Goal: Transaction & Acquisition: Purchase product/service

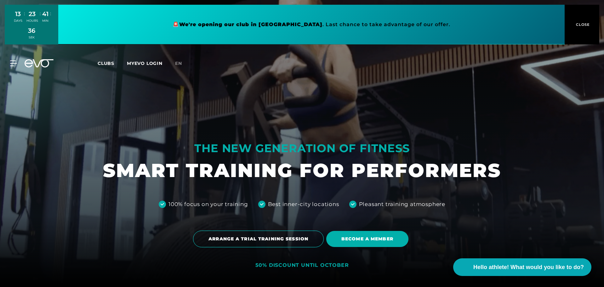
click at [15, 62] on icon at bounding box center [13, 63] width 7 height 6
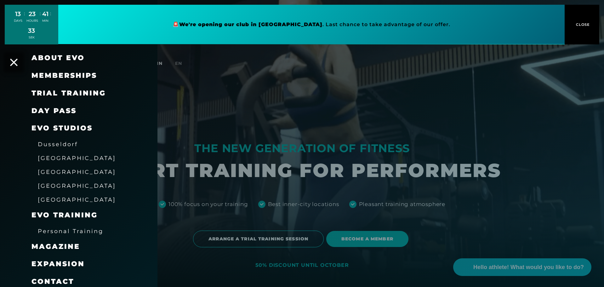
click at [53, 158] on font "[GEOGRAPHIC_DATA]" at bounding box center [77, 158] width 78 height 7
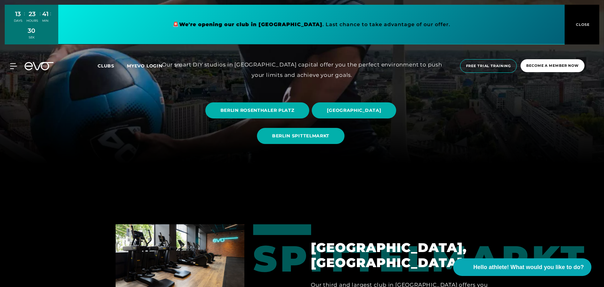
scroll to position [126, 0]
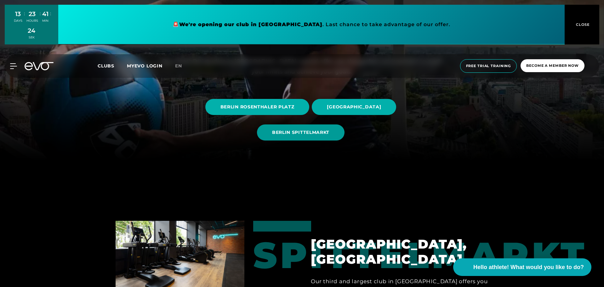
click at [289, 133] on font "BERLIN SPITTELMARKT" at bounding box center [300, 132] width 57 height 6
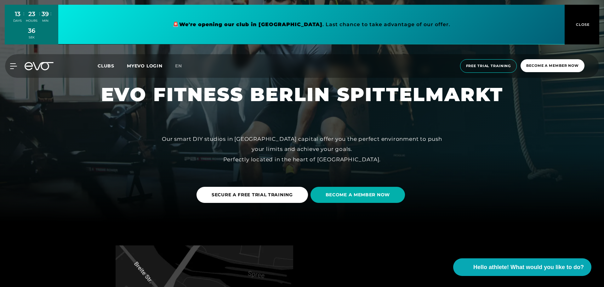
scroll to position [61, 0]
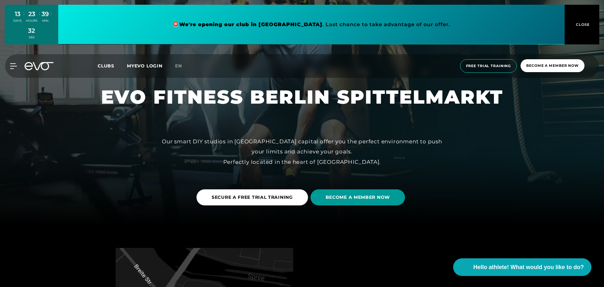
click at [360, 198] on font "BECOME A MEMBER NOW" at bounding box center [358, 197] width 64 height 6
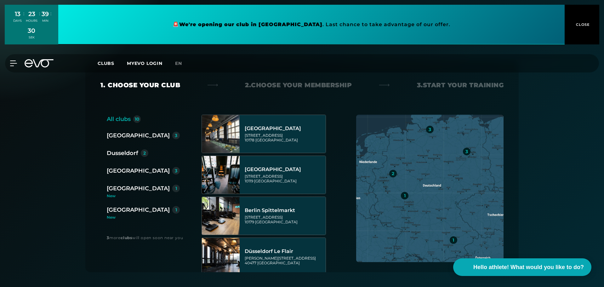
scroll to position [94, 0]
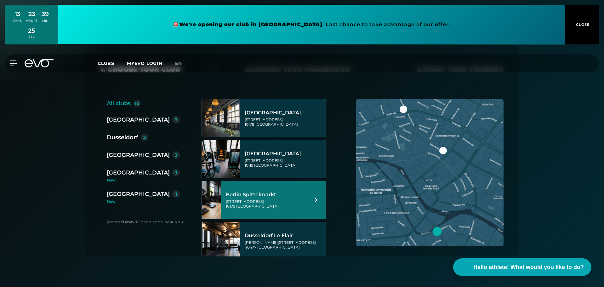
click at [267, 196] on font "Berlin Spittelmarkt" at bounding box center [251, 195] width 50 height 6
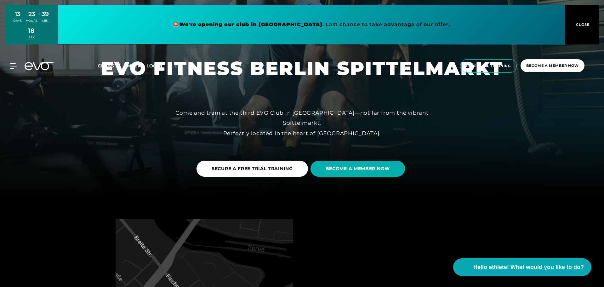
scroll to position [94, 0]
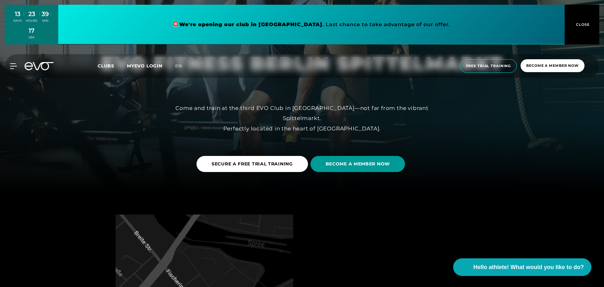
click at [350, 168] on span "BECOME A MEMBER NOW" at bounding box center [358, 164] width 94 height 16
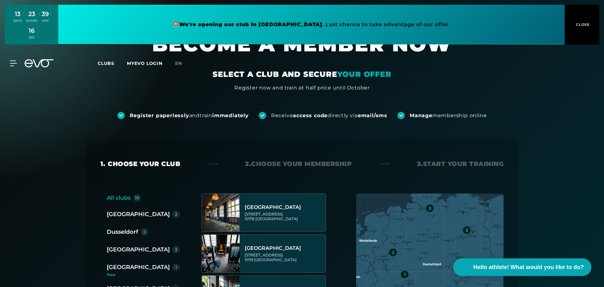
scroll to position [63, 0]
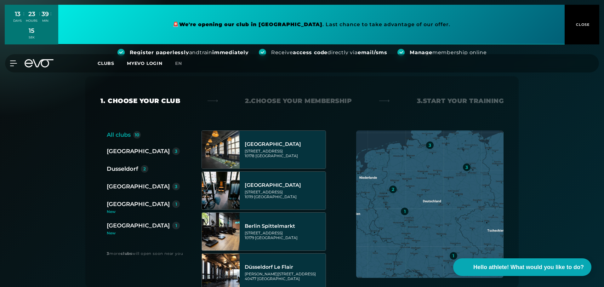
click at [119, 152] on font "[GEOGRAPHIC_DATA]" at bounding box center [138, 151] width 63 height 7
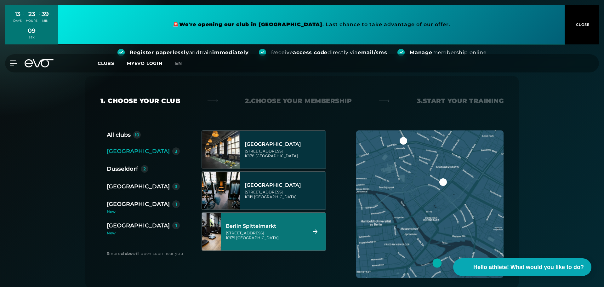
click at [314, 230] on icon at bounding box center [315, 231] width 11 height 4
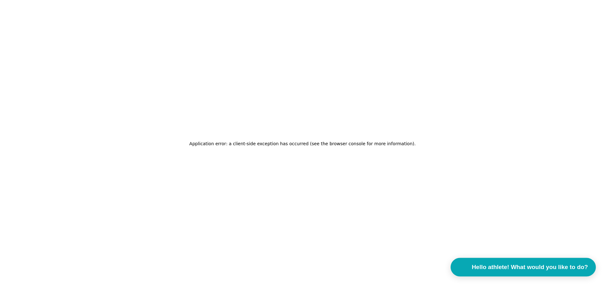
click at [496, 268] on font "Hello athlete! What would you like to do?" at bounding box center [530, 267] width 116 height 7
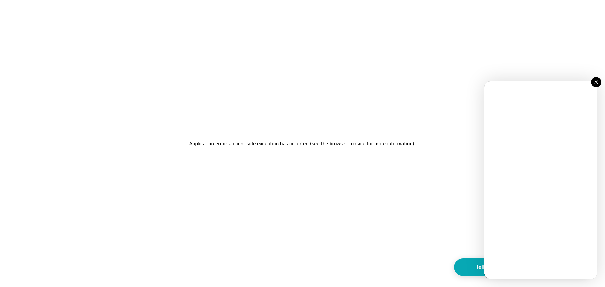
click at [597, 82] on img at bounding box center [595, 81] width 3 height 3
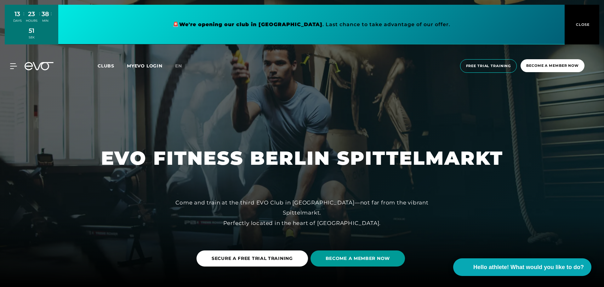
click at [371, 262] on span "BECOME A MEMBER NOW" at bounding box center [358, 258] width 94 height 16
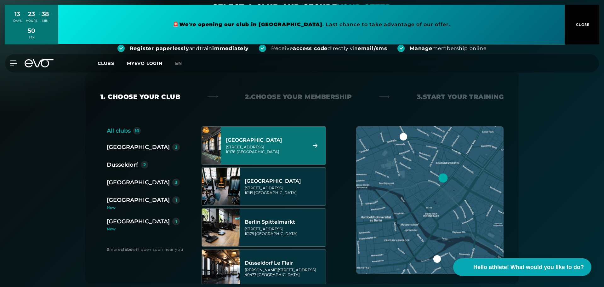
scroll to position [94, 0]
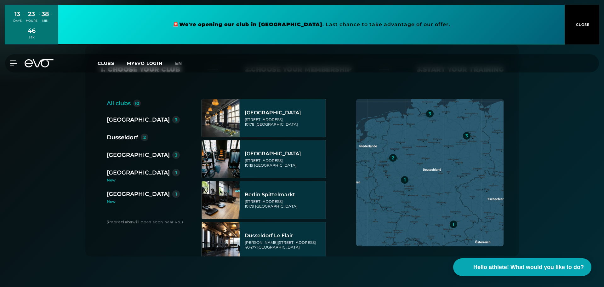
click at [135, 118] on div "Berlin 3" at bounding box center [146, 120] width 78 height 10
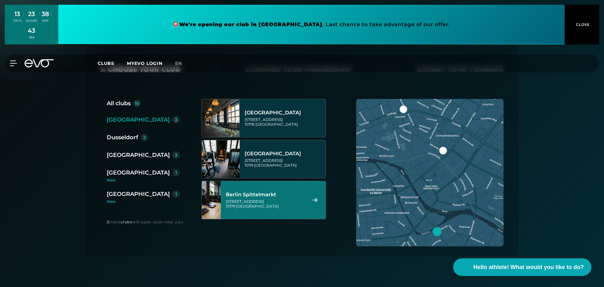
click at [437, 232] on div at bounding box center [437, 231] width 9 height 9
click at [437, 231] on div at bounding box center [437, 231] width 9 height 9
click at [435, 230] on div at bounding box center [437, 231] width 9 height 9
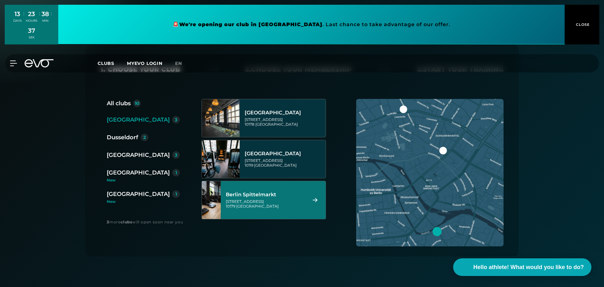
click at [211, 197] on img at bounding box center [211, 200] width 38 height 38
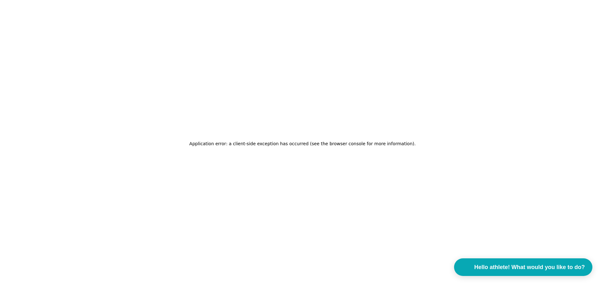
click at [286, 146] on font "Application error: a client-side exception has occurred (see the browser consol…" at bounding box center [301, 143] width 225 height 5
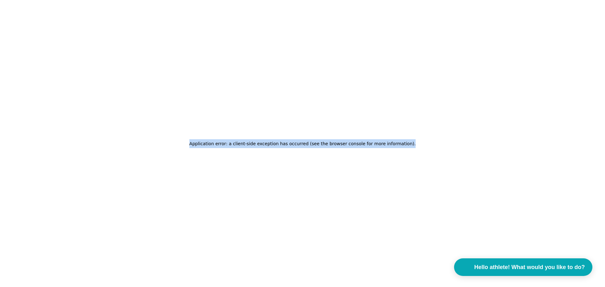
click at [286, 146] on font "Application error: a client-side exception has occurred (see the browser consol…" at bounding box center [301, 143] width 225 height 5
